Goal: Task Accomplishment & Management: Manage account settings

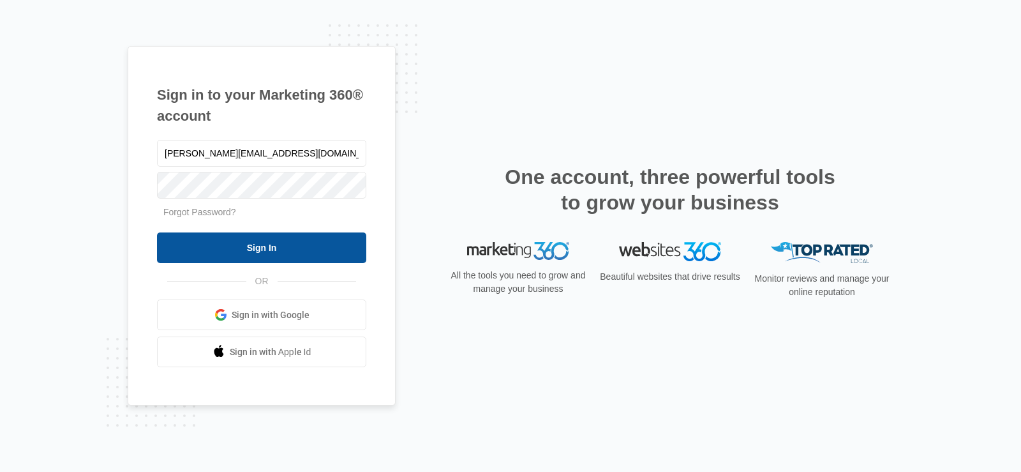
click at [320, 239] on input "Sign In" at bounding box center [261, 247] width 209 height 31
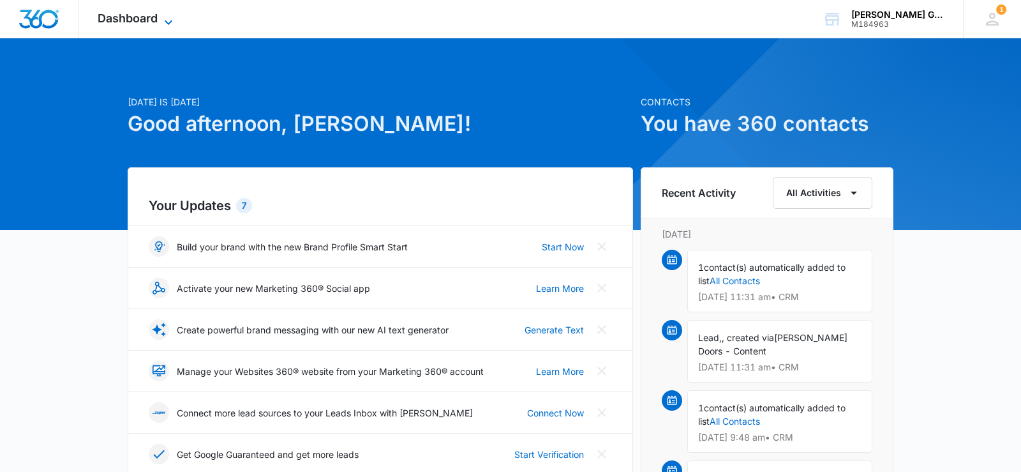
click at [162, 19] on icon at bounding box center [168, 22] width 15 height 15
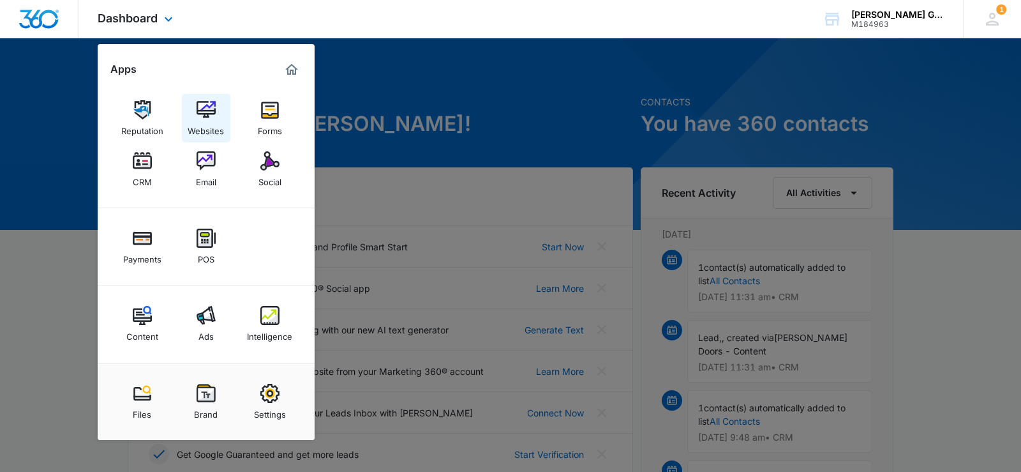
click at [206, 117] on img at bounding box center [206, 109] width 19 height 19
